Goal: Task Accomplishment & Management: Manage account settings

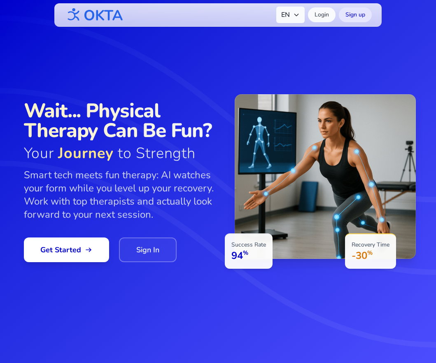
click at [294, 14] on icon "button" at bounding box center [296, 15] width 7 height 7
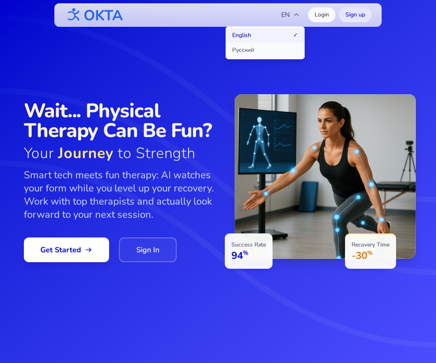
click at [276, 48] on button "Русский" at bounding box center [265, 50] width 79 height 15
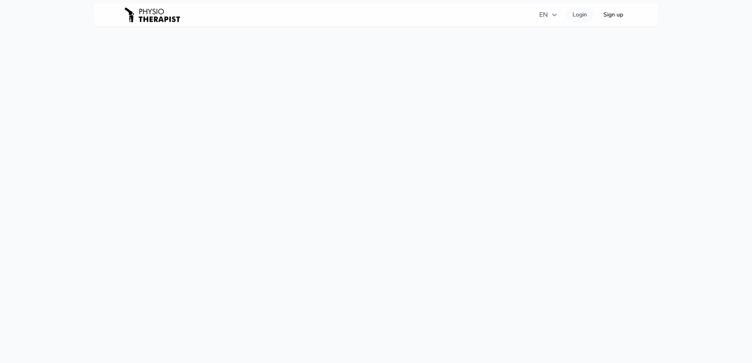
click at [182, 27] on div at bounding box center [152, 15] width 59 height 24
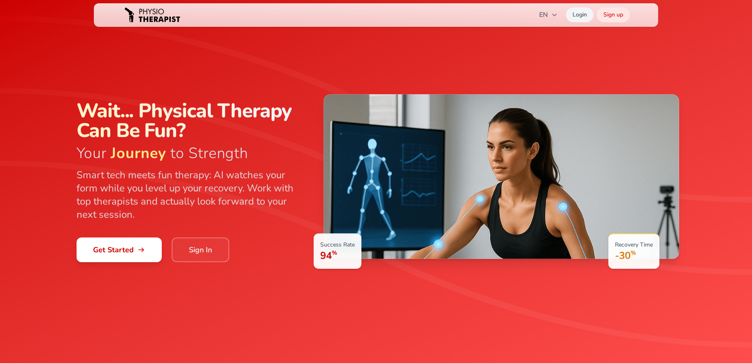
click at [576, 14] on link "Login" at bounding box center [580, 14] width 28 height 15
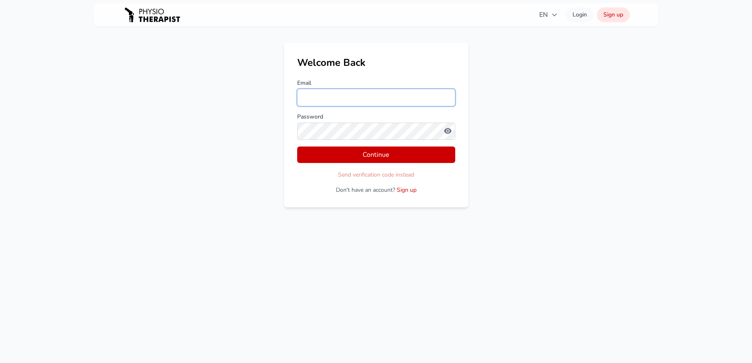
click at [325, 93] on input "Email" at bounding box center [376, 97] width 158 height 17
type input "**********"
drag, startPoint x: 384, startPoint y: 97, endPoint x: 290, endPoint y: 95, distance: 94.3
click at [290, 95] on div "**********" at bounding box center [376, 125] width 184 height 165
click at [448, 131] on icon "button" at bounding box center [448, 131] width 2 height 2
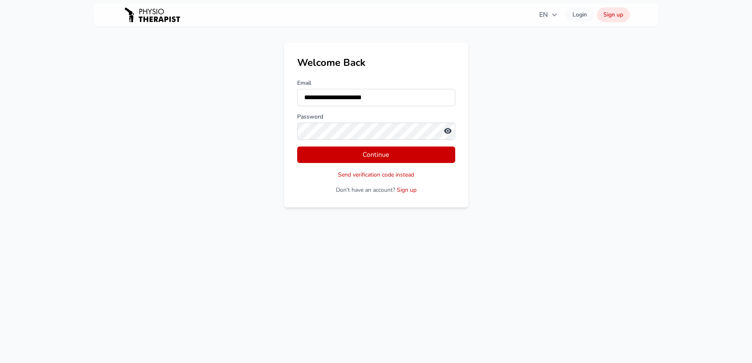
click at [448, 131] on icon "button" at bounding box center [448, 131] width 2 height 2
click at [378, 157] on button "Continue" at bounding box center [376, 155] width 158 height 16
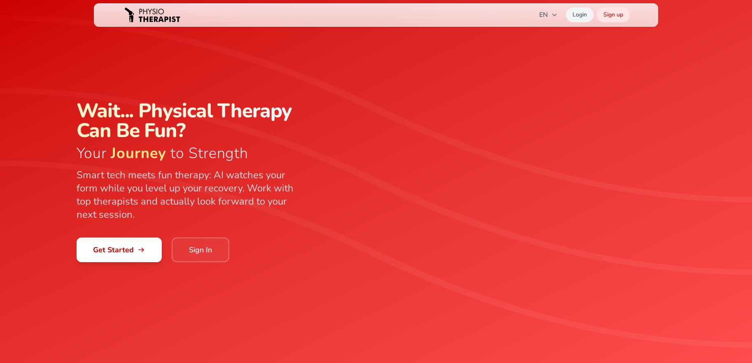
click at [576, 15] on link "Login" at bounding box center [580, 14] width 28 height 15
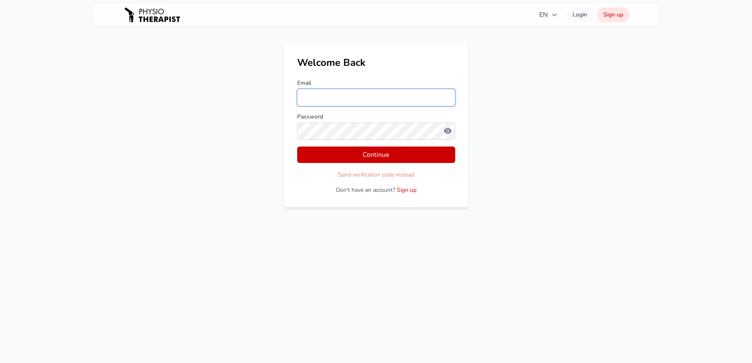
click at [320, 102] on input "Email" at bounding box center [376, 97] width 158 height 17
click at [323, 102] on input "Email" at bounding box center [376, 97] width 158 height 17
click at [352, 86] on label "Email" at bounding box center [376, 83] width 158 height 8
click at [352, 89] on input "*****" at bounding box center [376, 97] width 158 height 17
click at [346, 96] on input "*****" at bounding box center [376, 97] width 158 height 17
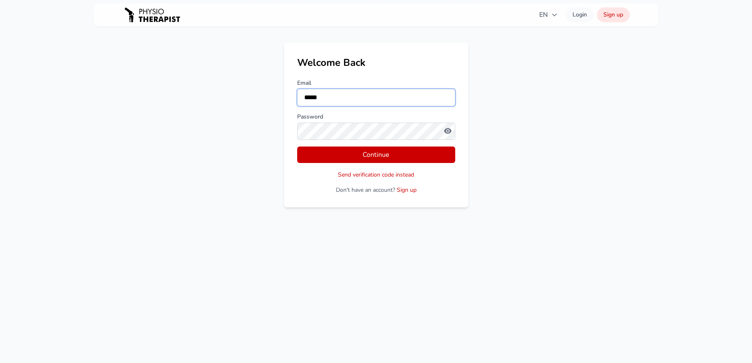
type input "**********"
click at [297, 147] on button "Continue" at bounding box center [376, 155] width 158 height 16
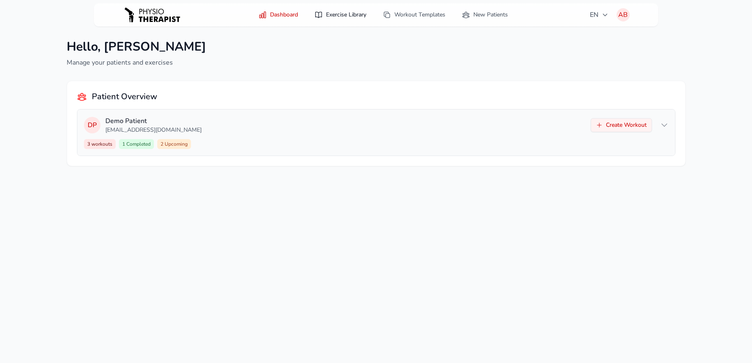
click at [330, 14] on link "Exercise Library" at bounding box center [341, 14] width 62 height 15
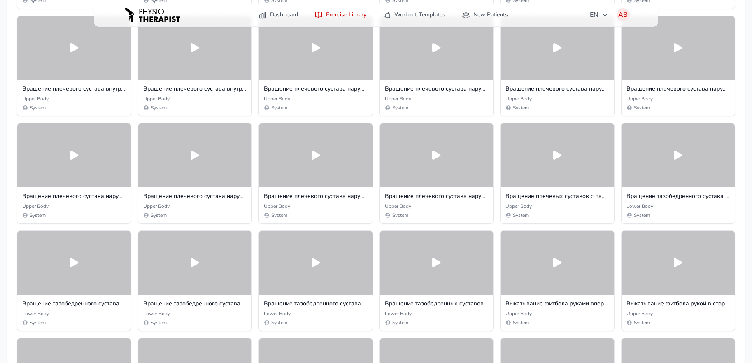
scroll to position [541, 0]
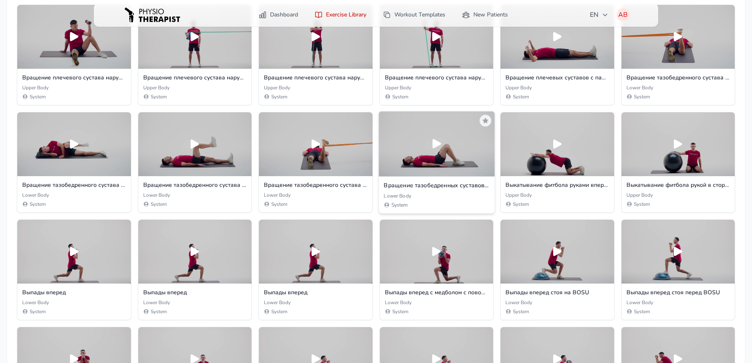
click at [444, 158] on div at bounding box center [437, 143] width 116 height 65
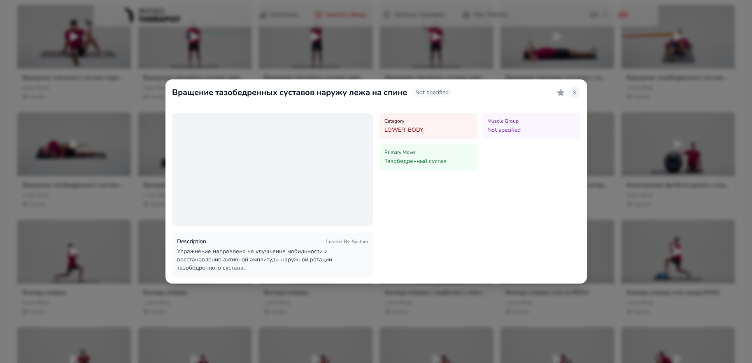
click at [574, 91] on icon at bounding box center [575, 92] width 7 height 7
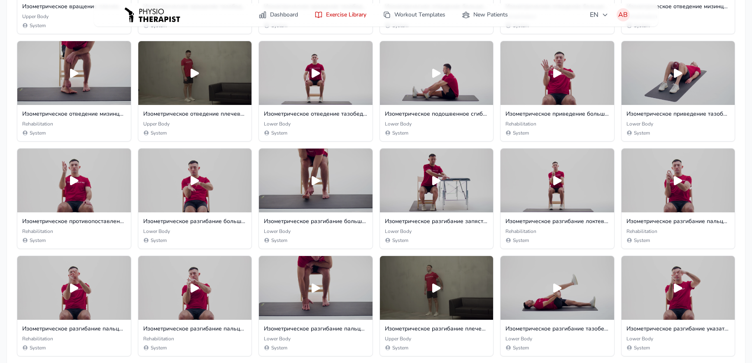
scroll to position [1908, 0]
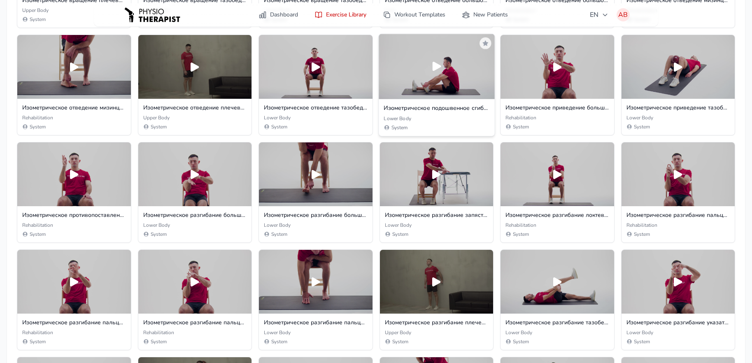
click at [439, 68] on icon at bounding box center [437, 67] width 14 height 14
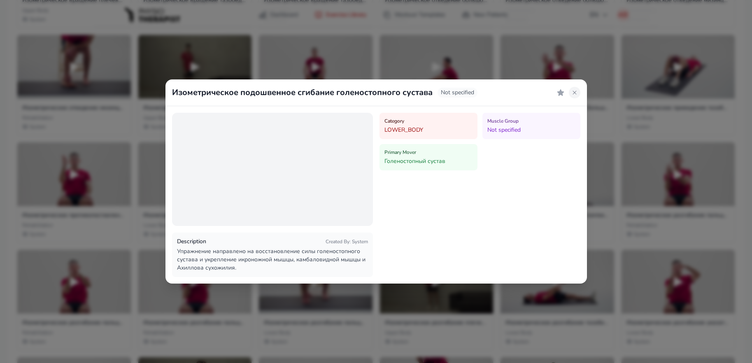
click at [571, 96] on button at bounding box center [575, 93] width 12 height 12
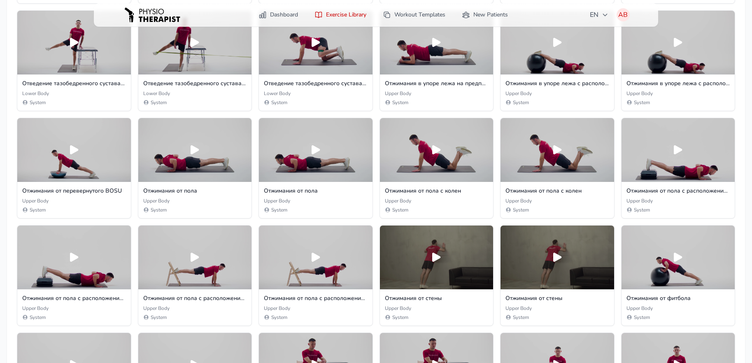
scroll to position [4202, 0]
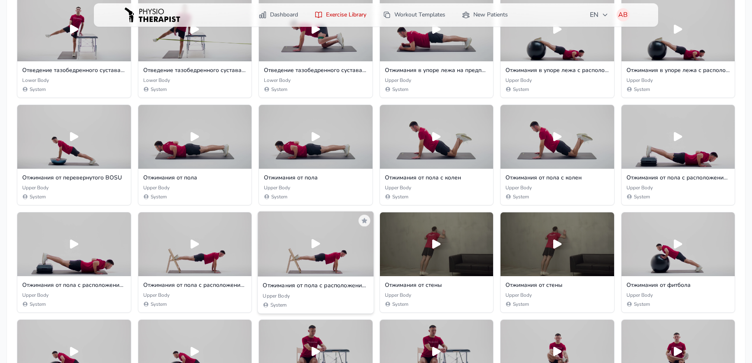
click at [313, 243] on icon at bounding box center [316, 243] width 9 height 9
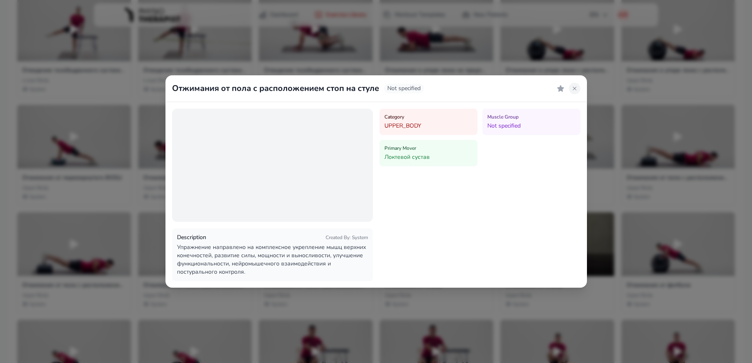
click at [574, 89] on icon at bounding box center [575, 89] width 4 height 4
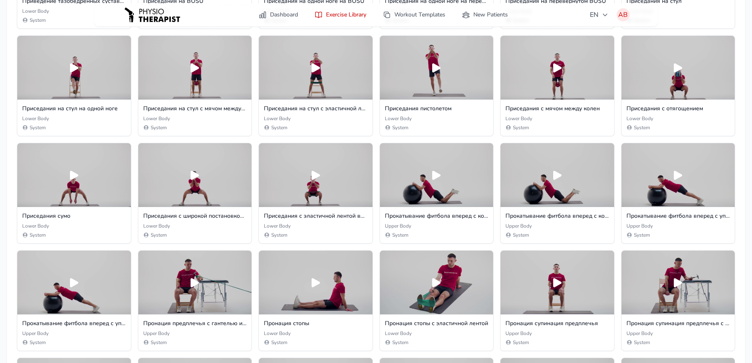
scroll to position [6730, 0]
